Goal: Task Accomplishment & Management: Manage account settings

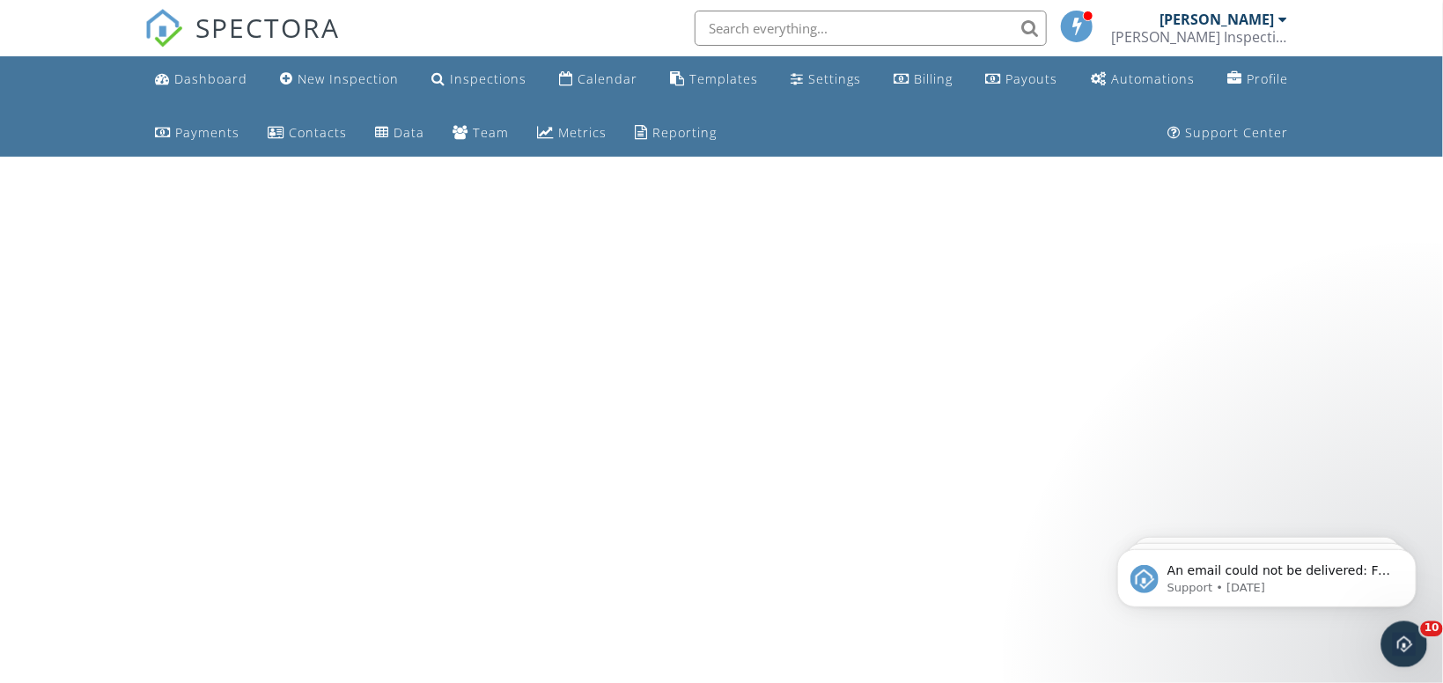
click at [1403, 653] on icon "Open Intercom Messenger" at bounding box center [1402, 642] width 29 height 29
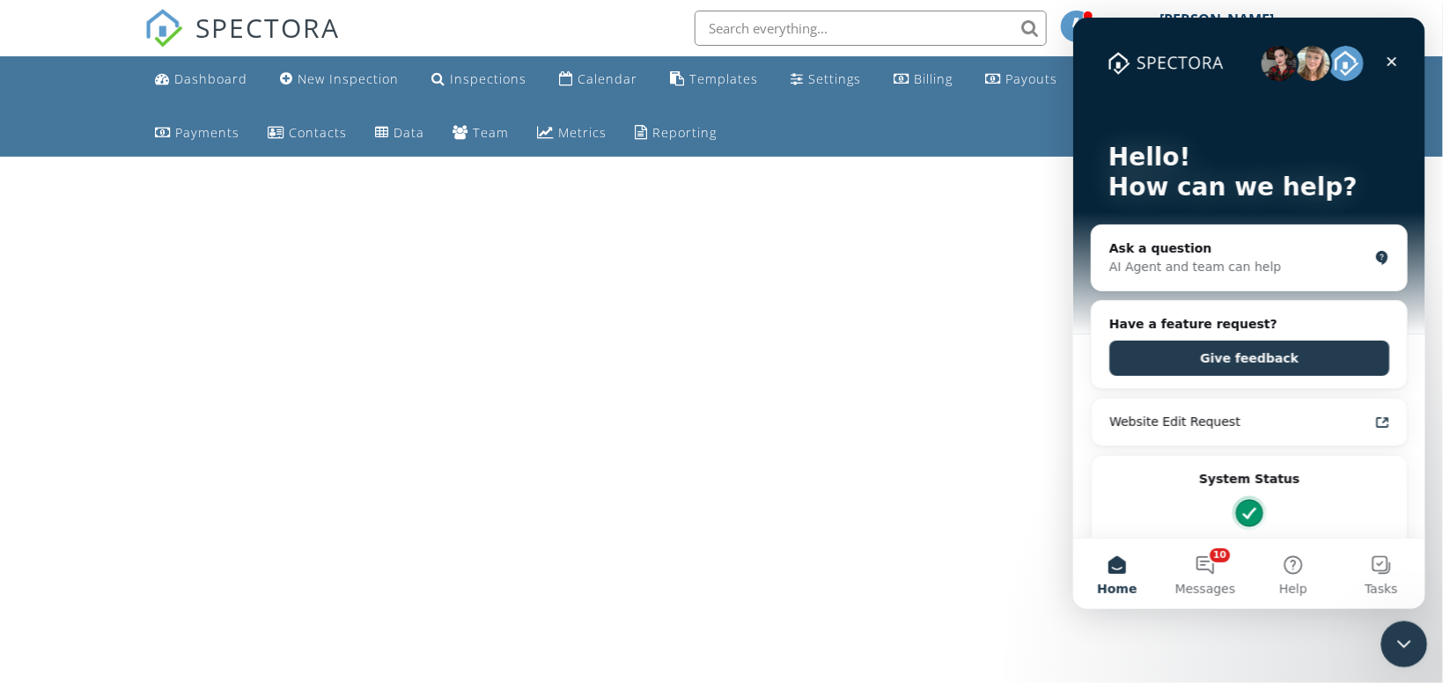
drag, startPoint x: 1409, startPoint y: 636, endPoint x: 2237, endPoint y: 1058, distance: 930.1
click at [1409, 636] on icon "Close Intercom Messenger" at bounding box center [1401, 641] width 21 height 21
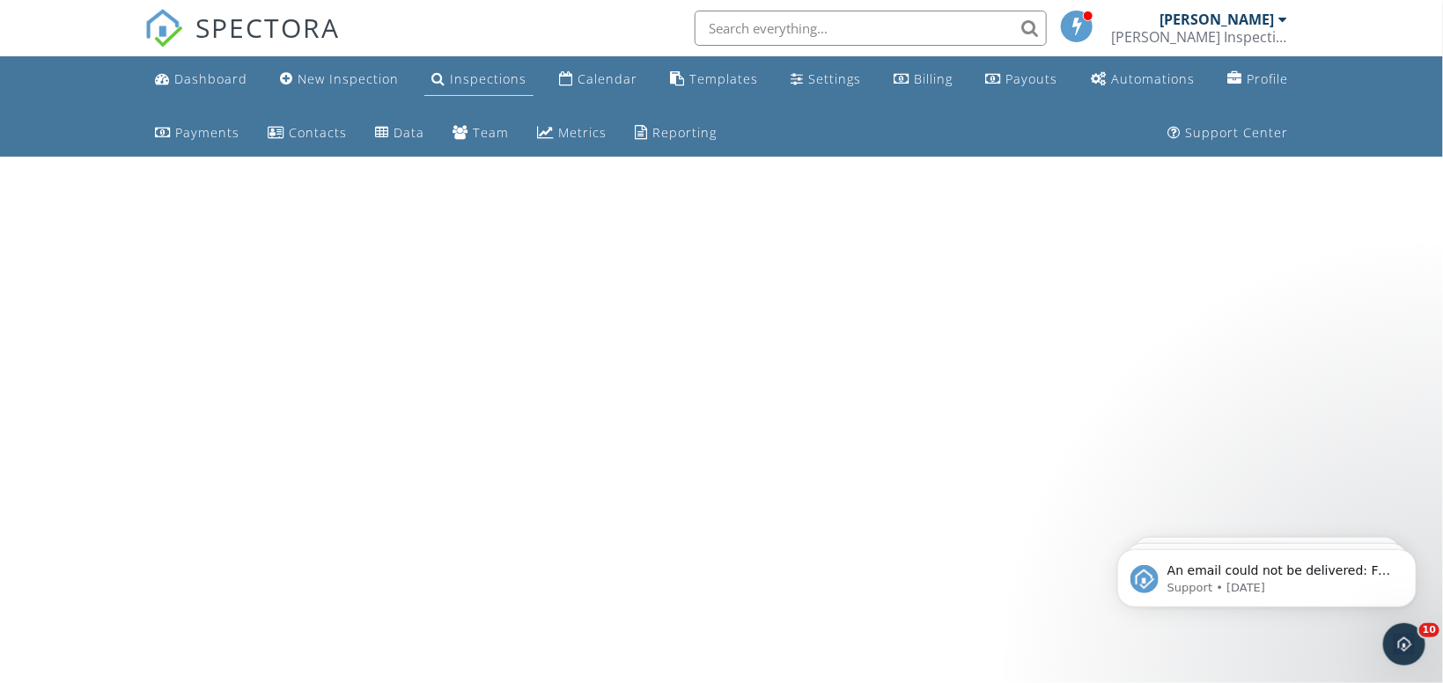
click at [467, 77] on div "Inspections" at bounding box center [488, 78] width 77 height 17
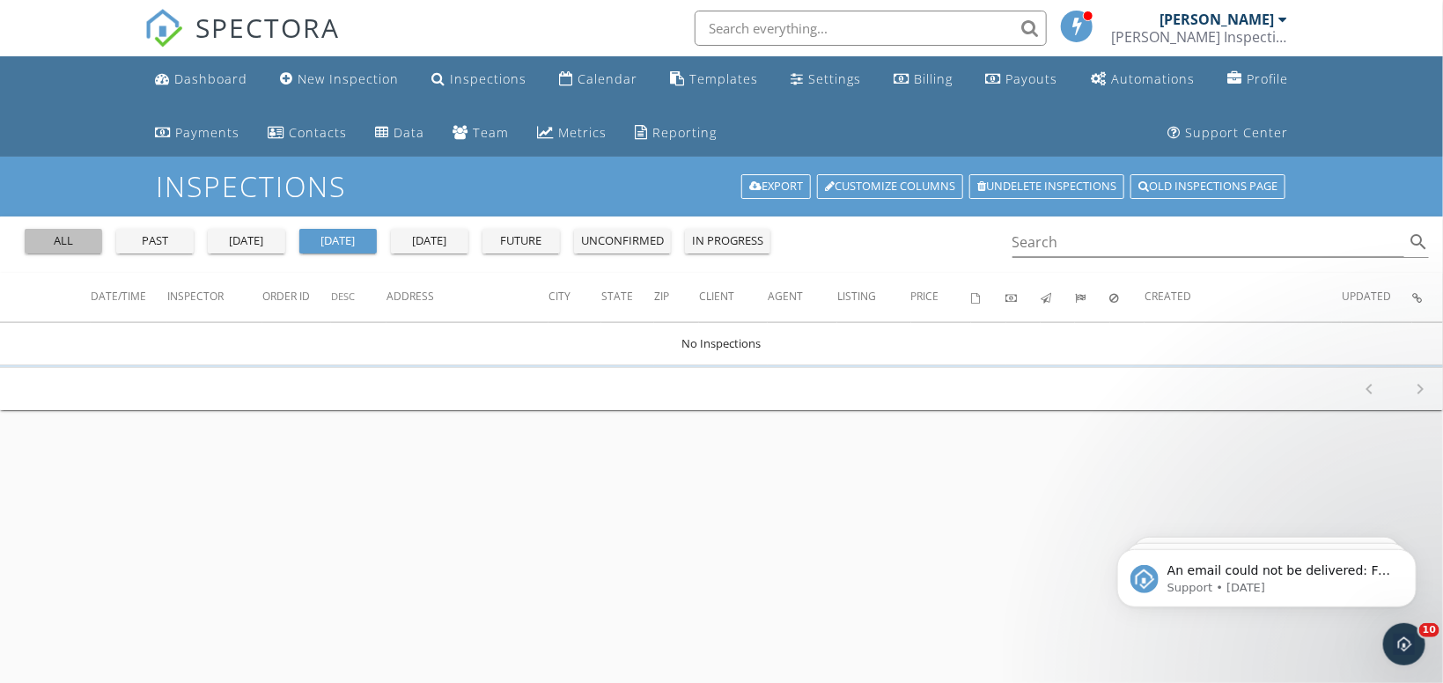
click at [84, 245] on div "all" at bounding box center [63, 241] width 63 height 18
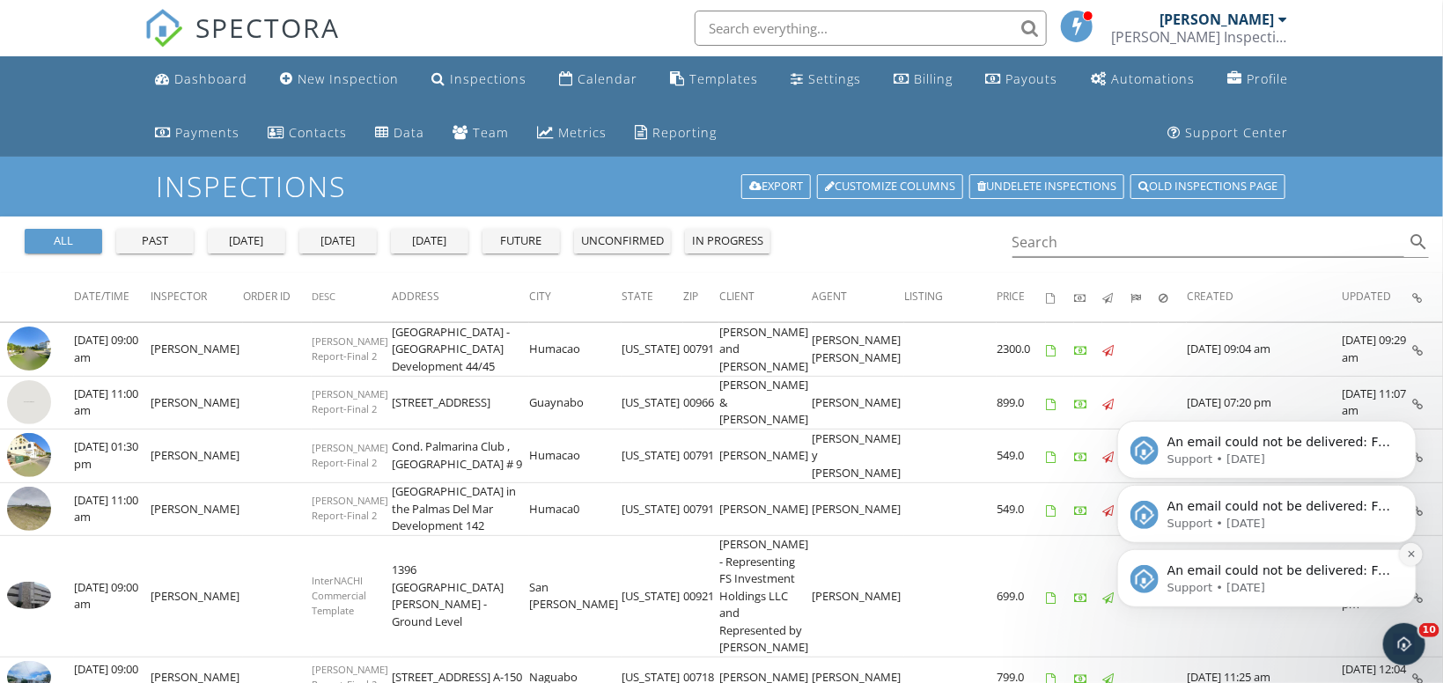
click at [1409, 550] on icon "Dismiss notification" at bounding box center [1411, 554] width 10 height 10
click at [1411, 553] on icon "Dismiss notification" at bounding box center [1410, 553] width 6 height 6
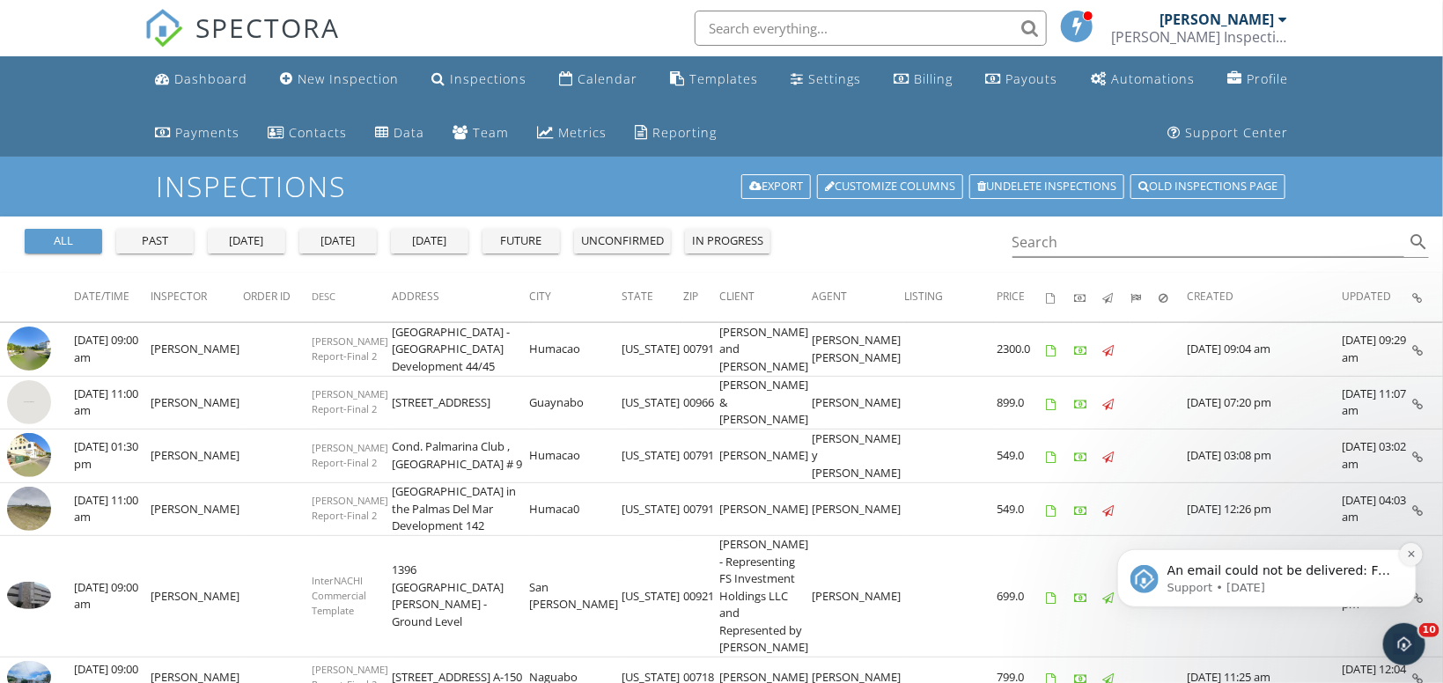
click at [1409, 559] on button "Dismiss notification" at bounding box center [1410, 553] width 23 height 23
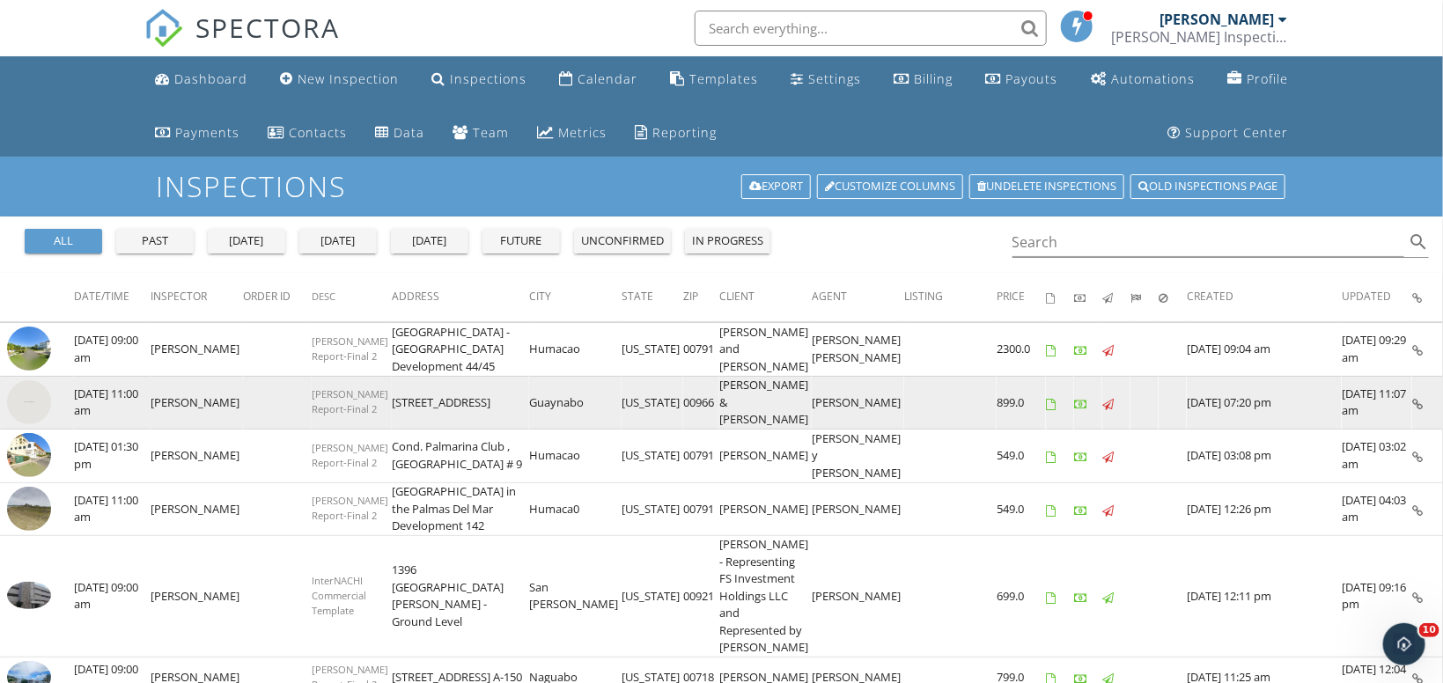
click at [35, 404] on img at bounding box center [29, 402] width 44 height 44
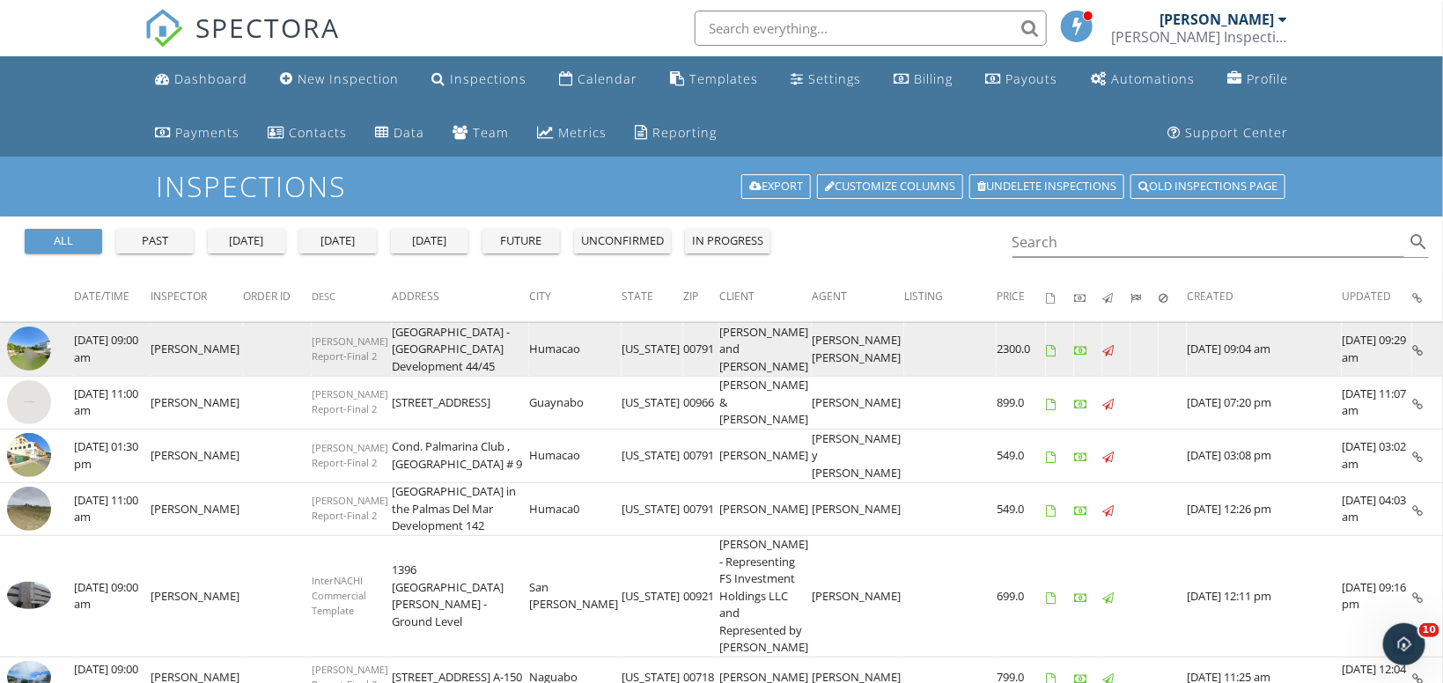
click at [29, 338] on img at bounding box center [29, 349] width 44 height 44
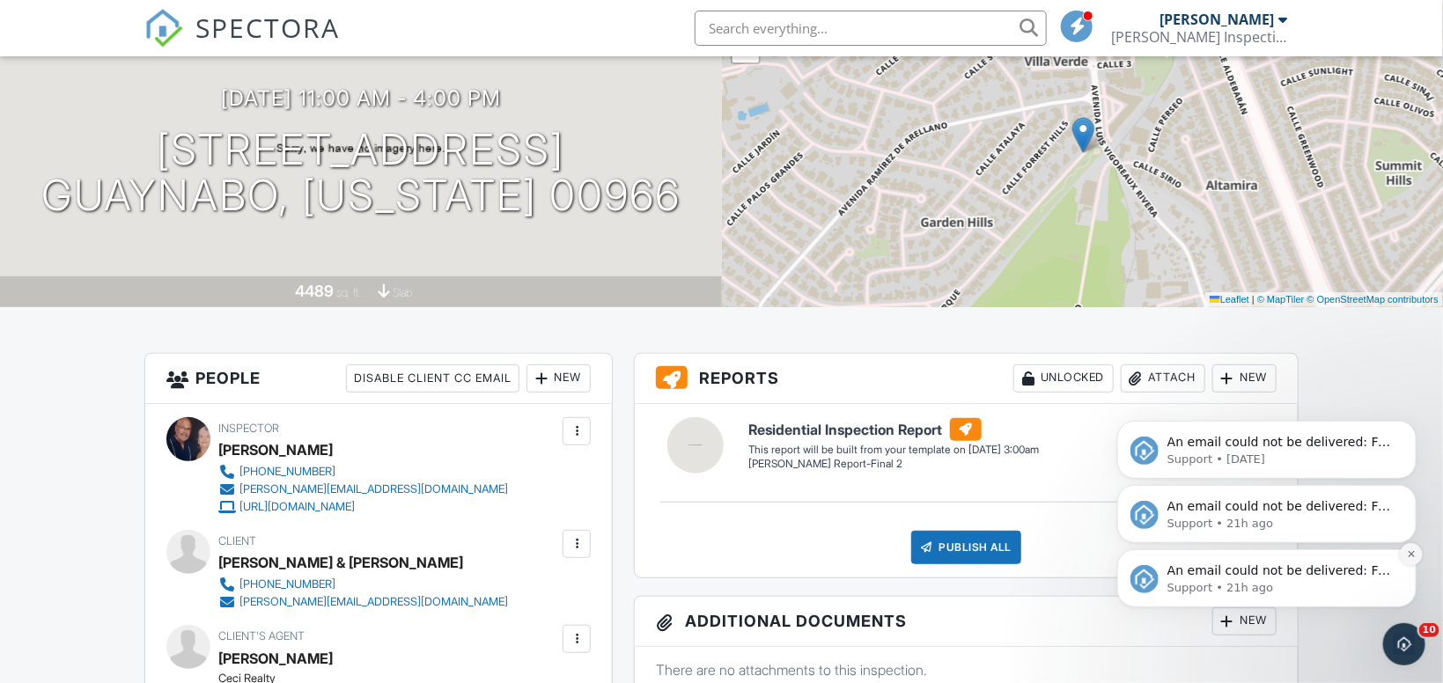
click at [1408, 551] on icon "Dismiss notification" at bounding box center [1411, 554] width 10 height 10
click at [1407, 553] on icon "Dismiss notification" at bounding box center [1411, 554] width 10 height 10
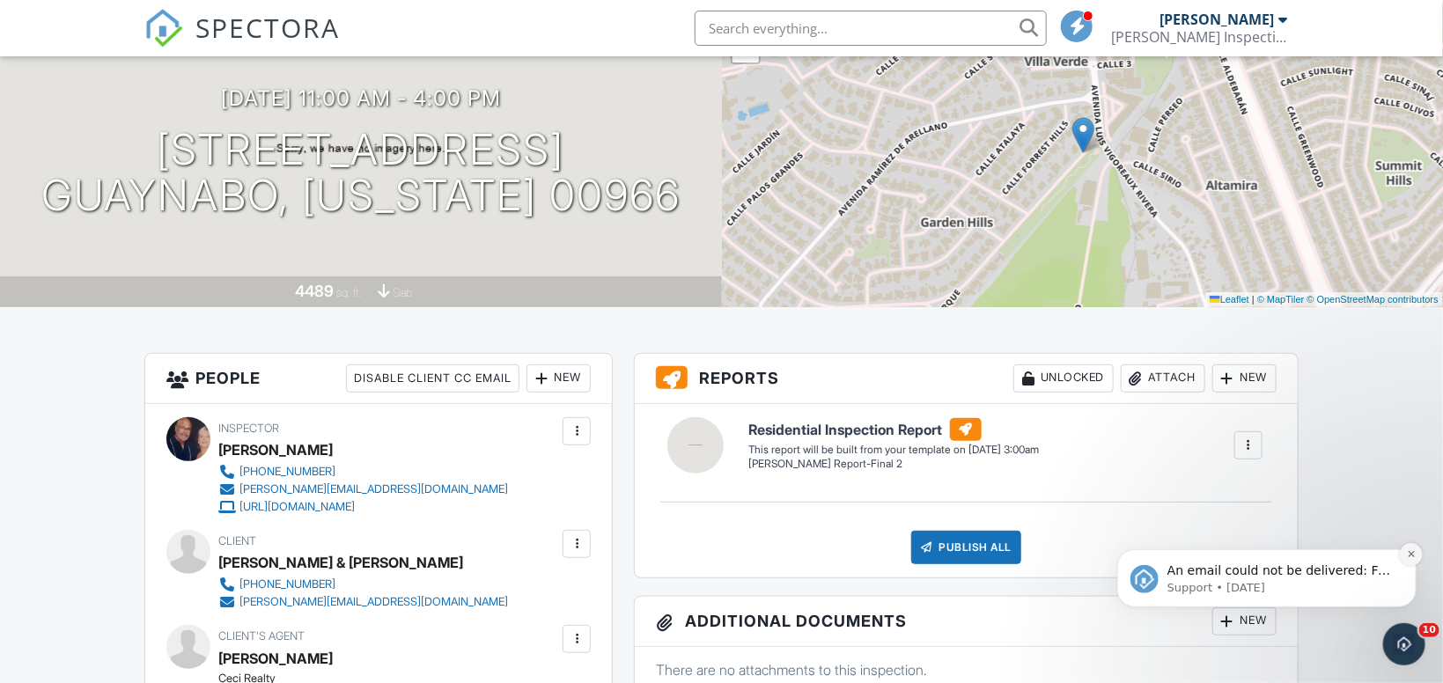
click at [1412, 557] on icon "Dismiss notification" at bounding box center [1411, 554] width 10 height 10
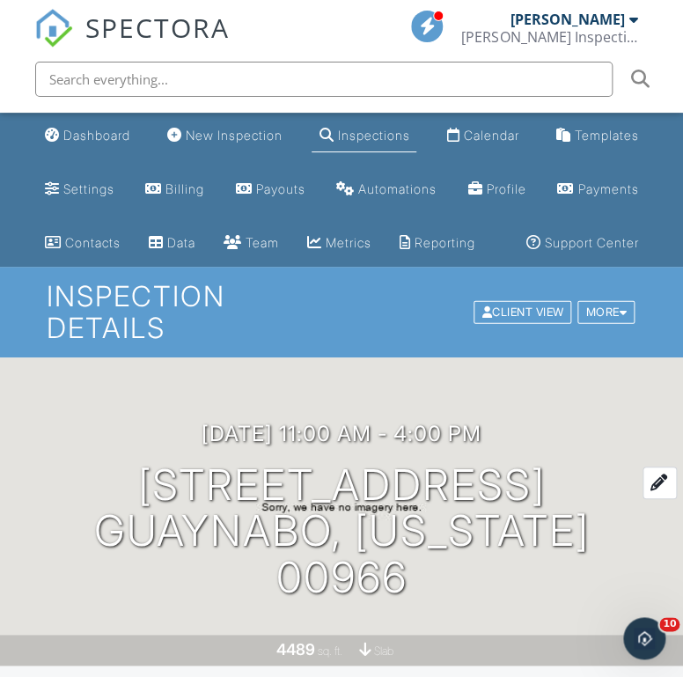
click at [391, 577] on h1 "[STREET_ADDRESS] [GEOGRAPHIC_DATA], [US_STATE] 00966" at bounding box center [341, 531] width 627 height 139
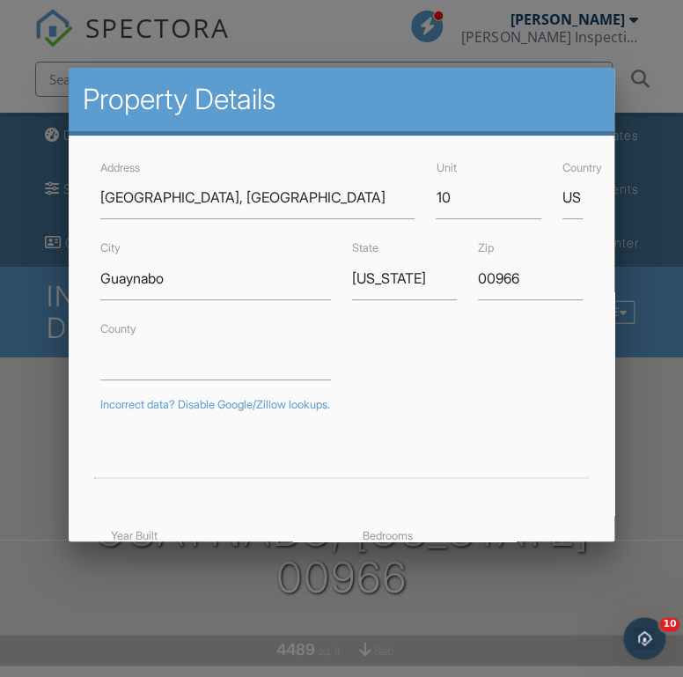
click at [664, 556] on div at bounding box center [341, 335] width 683 height 846
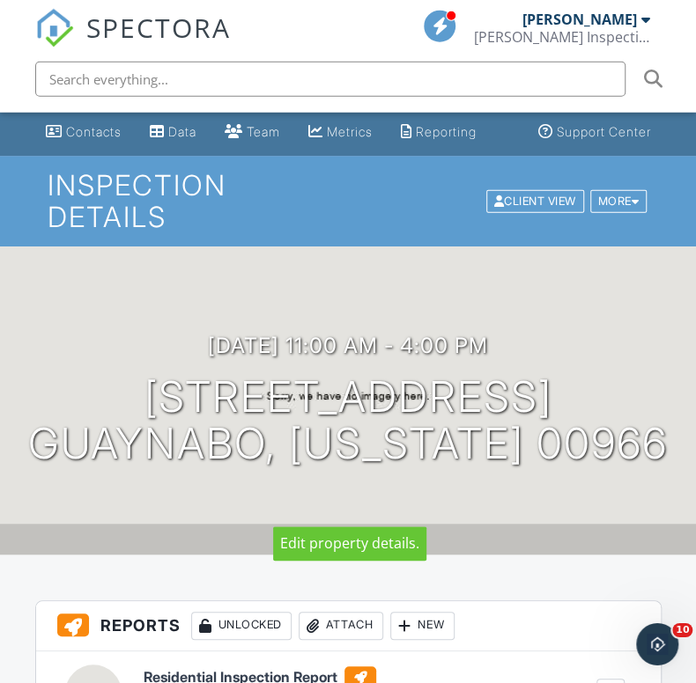
scroll to position [217, 0]
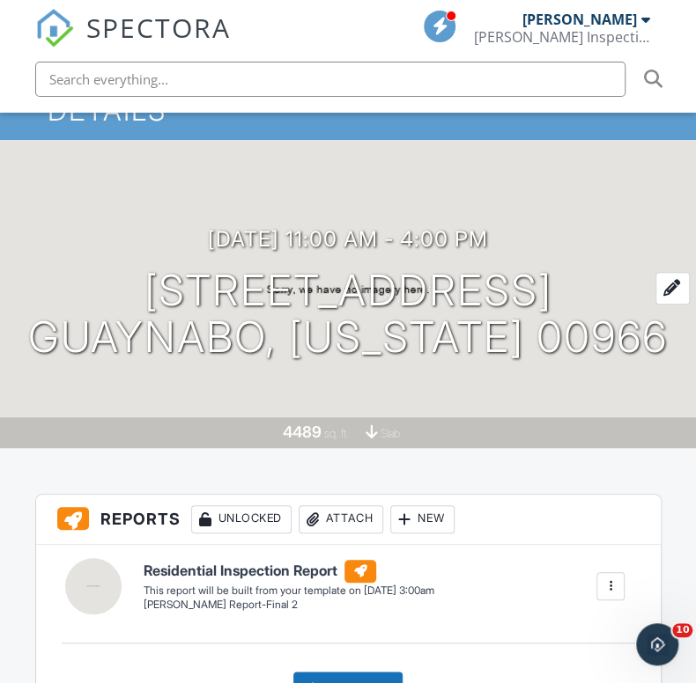
click at [388, 327] on h1 "[STREET_ADDRESS] [GEOGRAPHIC_DATA], [US_STATE] 00966" at bounding box center [347, 314] width 639 height 93
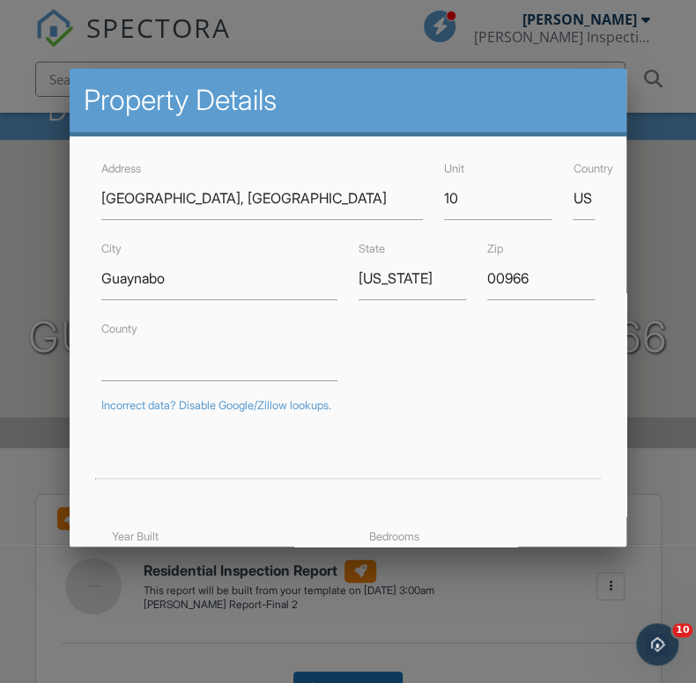
click at [667, 470] on div at bounding box center [348, 339] width 696 height 854
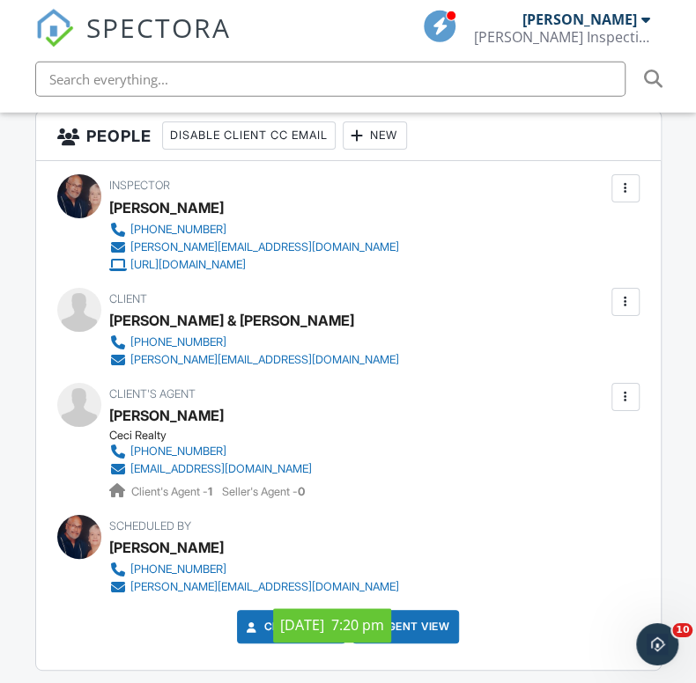
scroll to position [1960, 0]
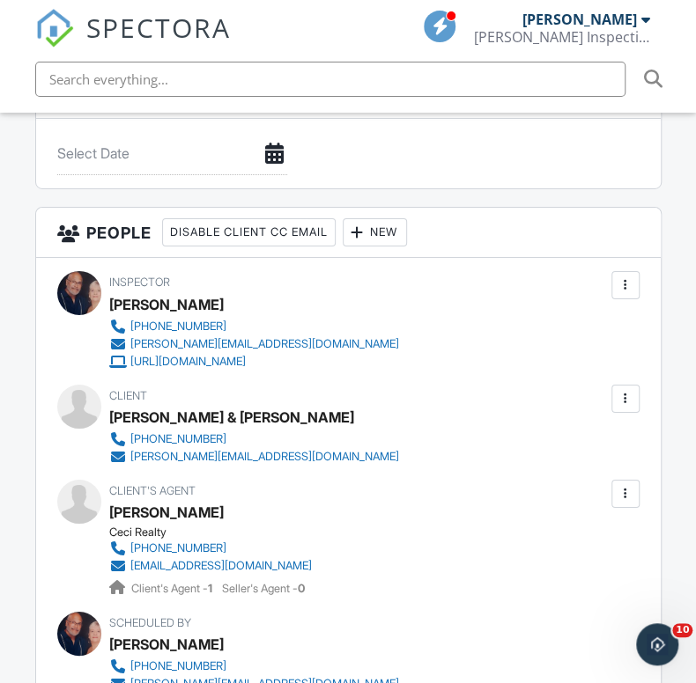
drag, startPoint x: 391, startPoint y: 418, endPoint x: 111, endPoint y: 418, distance: 280.0
click at [111, 418] on div "Client [PERSON_NAME] & [PERSON_NAME] [PHONE_NUMBER] [PERSON_NAME][EMAIL_ADDRESS…" at bounding box center [278, 425] width 339 height 81
copy div "[PERSON_NAME] & [PERSON_NAME]"
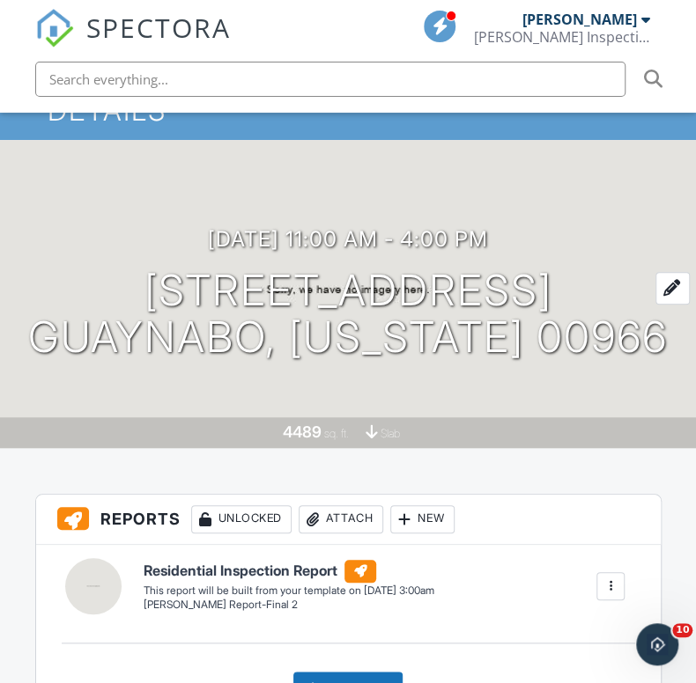
scroll to position [0, 0]
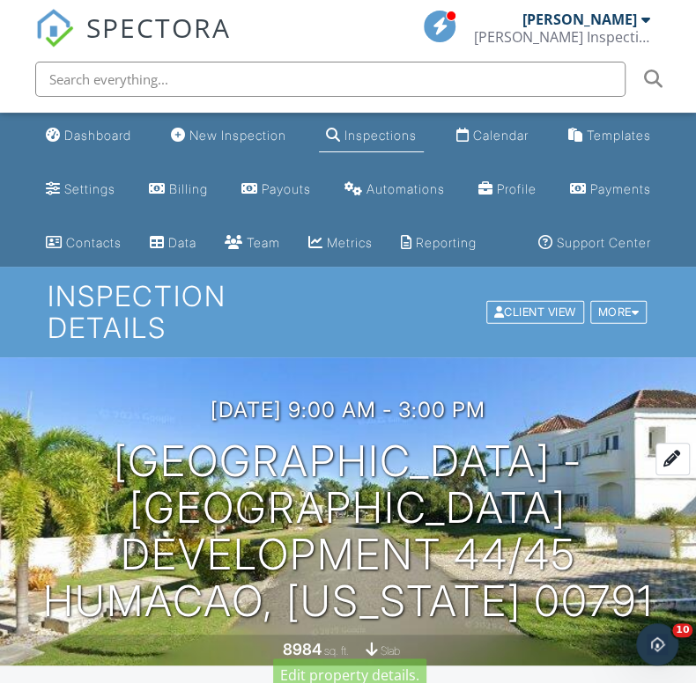
click at [416, 513] on h1 "Harbour View Drive - Palmas del Mar Development 44/45 Humacao, Puerto Rico 00791" at bounding box center [347, 531] width 639 height 186
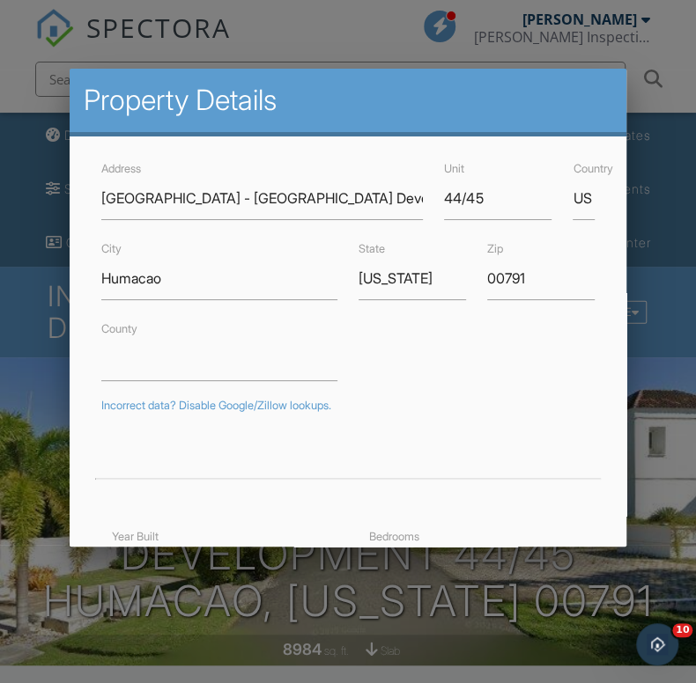
click at [662, 337] on div at bounding box center [348, 339] width 696 height 854
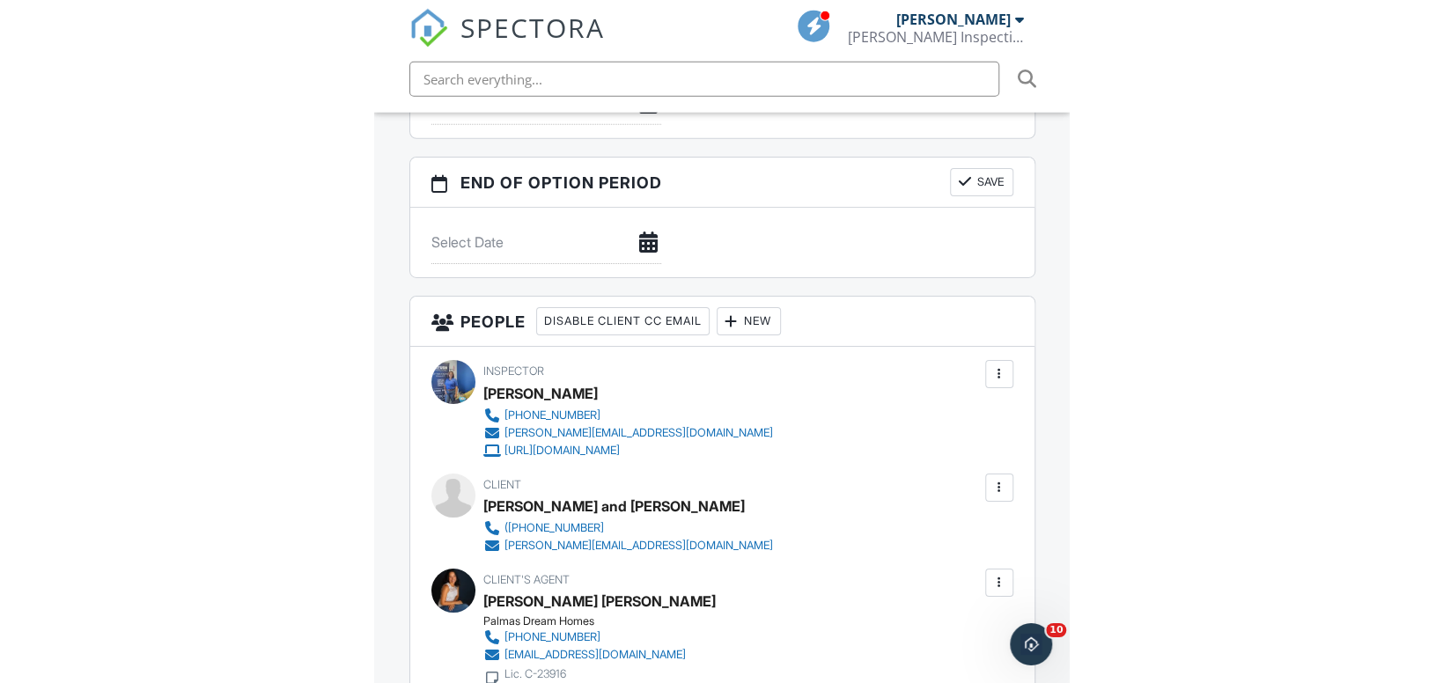
scroll to position [1960, 0]
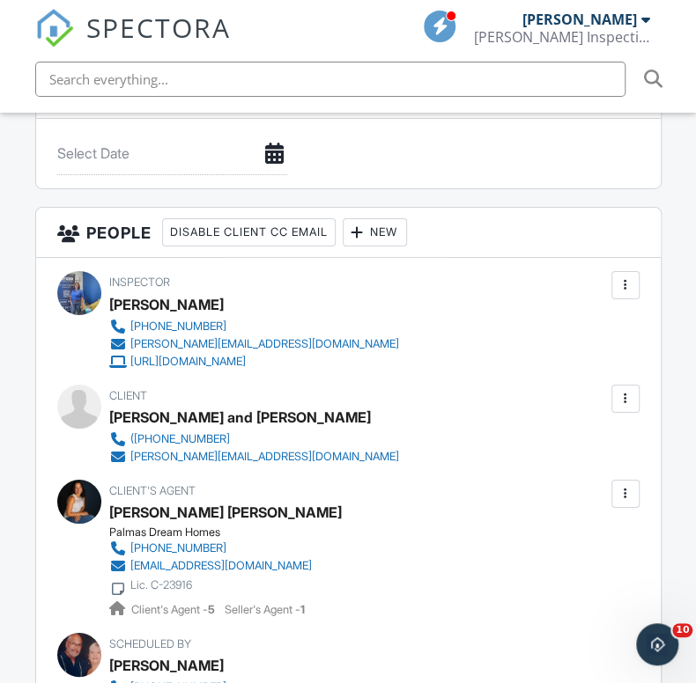
drag, startPoint x: 381, startPoint y: 424, endPoint x: 110, endPoint y: 416, distance: 271.3
click at [110, 416] on div "Client Tracy Gorham and Rdolf Abou Atieh (801-634-6898 tracy@coneyed.com" at bounding box center [278, 425] width 339 height 81
copy div "Tracy Gorham and Rdolf Abou Atieh"
drag, startPoint x: 374, startPoint y: 527, endPoint x: 380, endPoint y: 514, distance: 13.8
click at [377, 525] on div "Client's Agent Maria Brown Brown Palmas Dream Homes (305)926-4259 info@palmasdr…" at bounding box center [348, 549] width 582 height 139
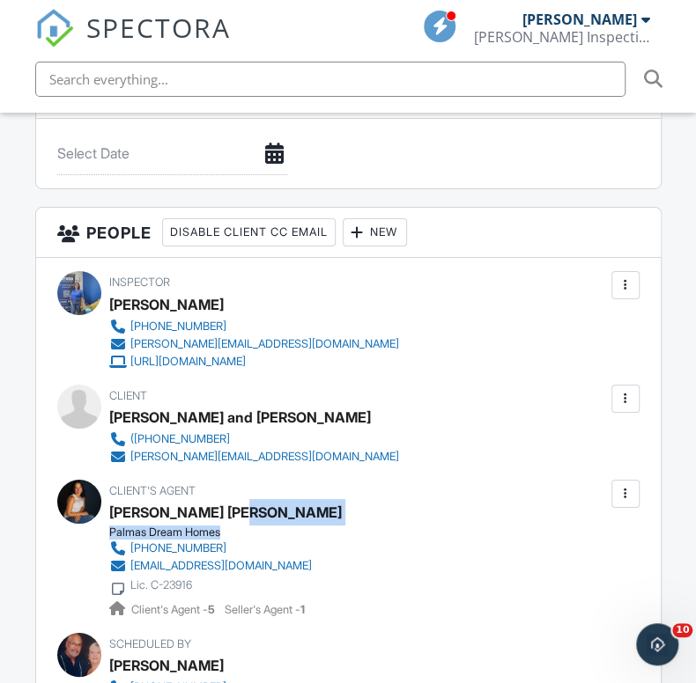
drag, startPoint x: 359, startPoint y: 416, endPoint x: 114, endPoint y: 416, distance: 244.8
click at [114, 416] on div "Client Tracy Gorham and Rdolf Abou Atieh (801-634-6898 tracy@coneyed.com" at bounding box center [278, 425] width 339 height 81
copy div "racy Gorham and Rdolf Abou Atieh"
click at [403, 493] on div "Client's Agent Maria Brown Brown Palmas Dream Homes (305)926-4259 info@palmasdr…" at bounding box center [348, 549] width 582 height 139
drag, startPoint x: 320, startPoint y: 402, endPoint x: 103, endPoint y: 432, distance: 218.7
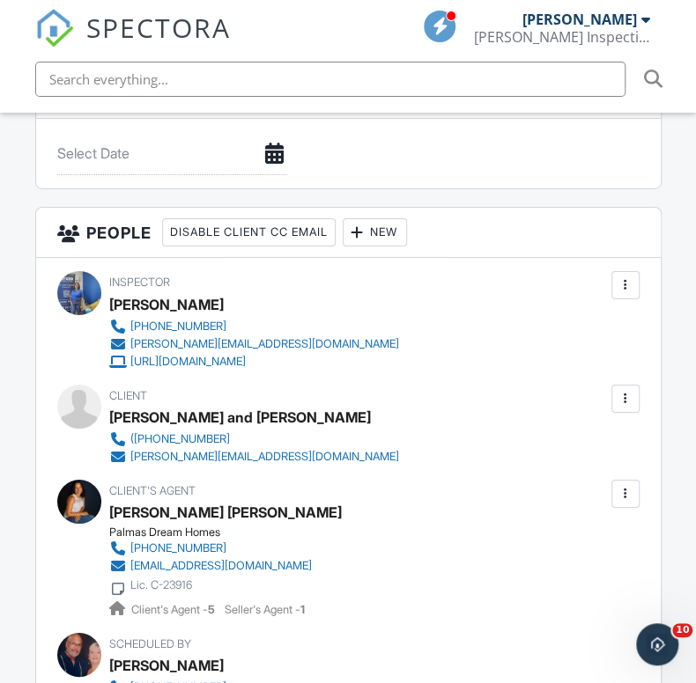
click at [108, 418] on div "Client Tracy Gorham and Rdolf Abou Atieh (801-634-6898 tracy@coneyed.com" at bounding box center [348, 425] width 582 height 81
copy div "Tracy Gorham and Rdolf Abou Atieh"
drag, startPoint x: 208, startPoint y: 446, endPoint x: 530, endPoint y: 361, distance: 333.2
click at [230, 428] on div "Client Tracy Gorham and Rdolf Abou Atieh (801-634-6898 tracy@coneyed.com" at bounding box center [278, 425] width 339 height 81
